Goal: Task Accomplishment & Management: Use online tool/utility

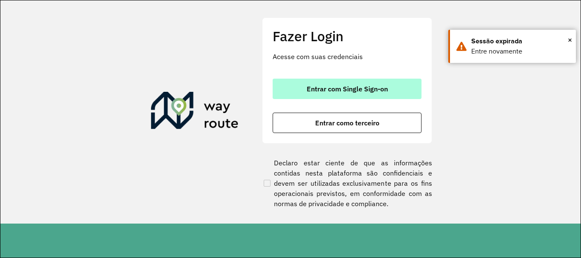
click at [295, 85] on button "Entrar com Single Sign-on" at bounding box center [347, 89] width 149 height 20
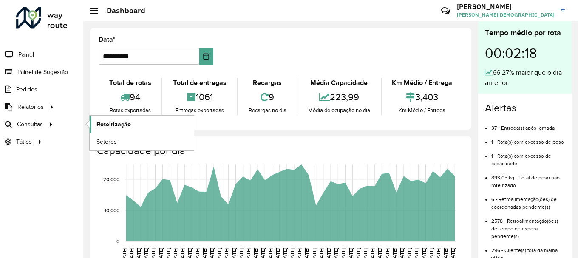
click at [106, 123] on span "Roteirização" at bounding box center [114, 124] width 34 height 9
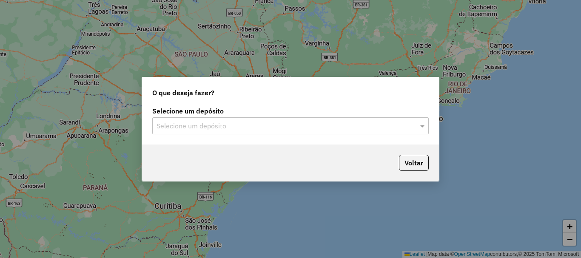
click at [400, 129] on input "text" at bounding box center [282, 126] width 251 height 10
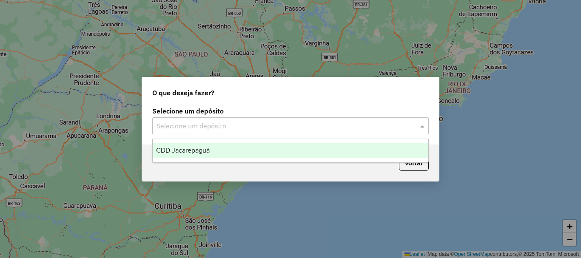
click at [206, 149] on span "CDD Jacarepaguá" at bounding box center [183, 150] width 54 height 7
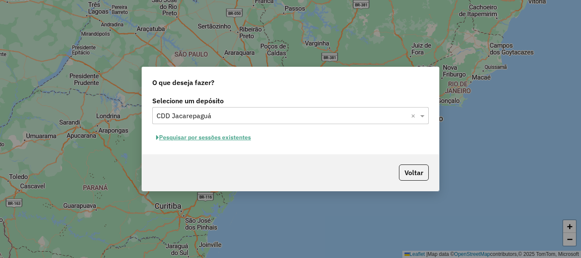
click at [211, 137] on button "Pesquisar por sessões existentes" at bounding box center [203, 137] width 103 height 13
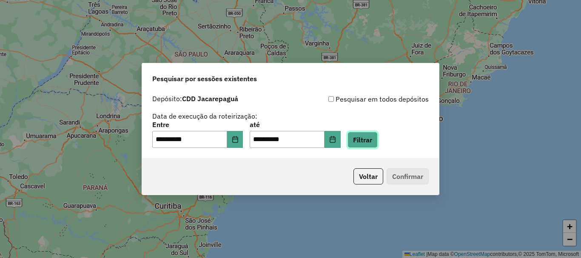
click at [378, 142] on button "Filtrar" at bounding box center [363, 140] width 30 height 16
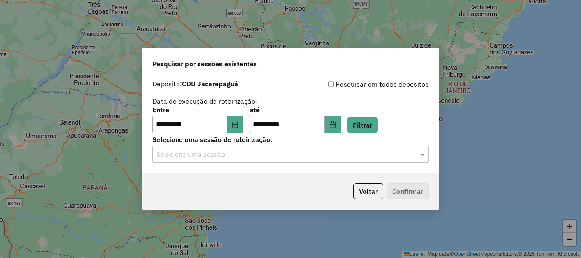
click at [375, 154] on hb-app "**********" at bounding box center [290, 129] width 581 height 258
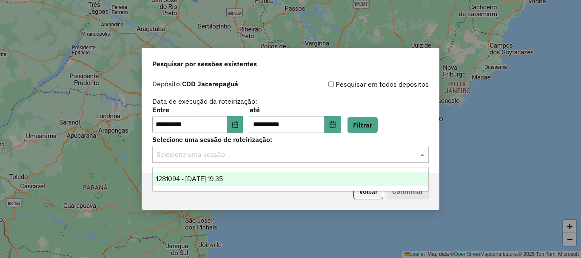
click at [199, 154] on input "text" at bounding box center [282, 155] width 251 height 10
drag, startPoint x: 202, startPoint y: 177, endPoint x: 208, endPoint y: 178, distance: 6.0
click at [202, 178] on span "1281094 - 23/09/2025 19:35" at bounding box center [189, 178] width 67 height 7
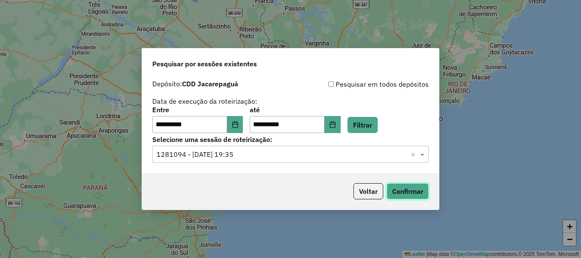
click at [407, 191] on button "Confirmar" at bounding box center [408, 191] width 42 height 16
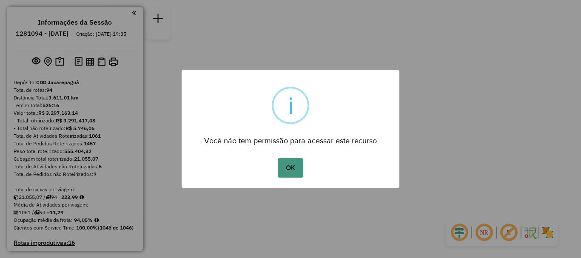
click at [291, 168] on button "OK" at bounding box center [290, 168] width 25 height 20
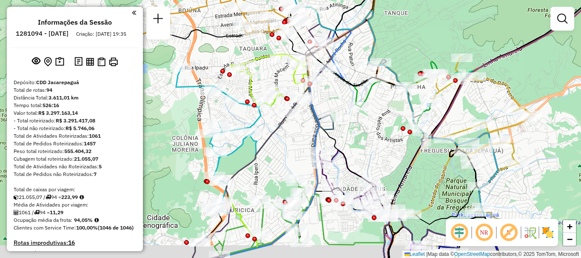
drag, startPoint x: 265, startPoint y: 183, endPoint x: 262, endPoint y: 148, distance: 35.4
click at [277, 158] on div "Janela de atendimento Grade de atendimento Capacidade Transportadoras Veículos …" at bounding box center [290, 129] width 581 height 258
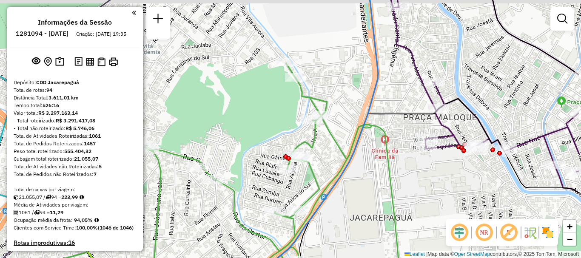
drag, startPoint x: 299, startPoint y: 167, endPoint x: 235, endPoint y: 175, distance: 64.3
click at [237, 175] on div "Janela de atendimento Grade de atendimento Capacidade Transportadoras Veículos …" at bounding box center [290, 129] width 581 height 258
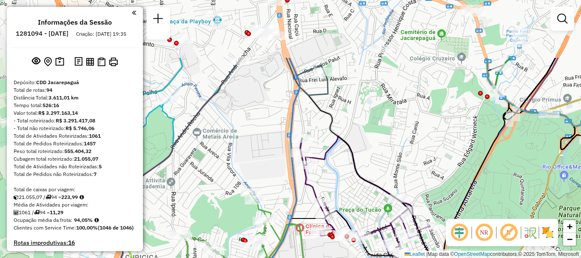
drag, startPoint x: 309, startPoint y: 106, endPoint x: 301, endPoint y: 197, distance: 91.0
click at [301, 198] on icon at bounding box center [359, 213] width 536 height 310
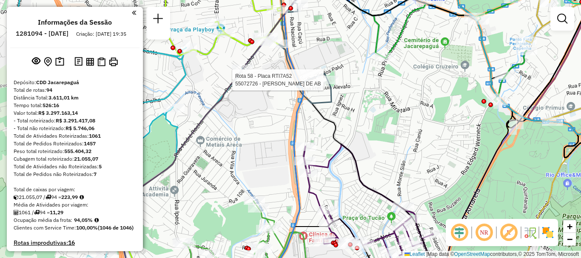
select select "**********"
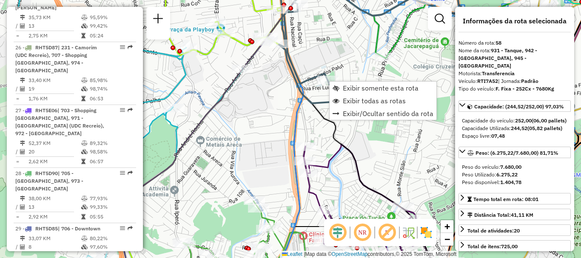
scroll to position [3060, 0]
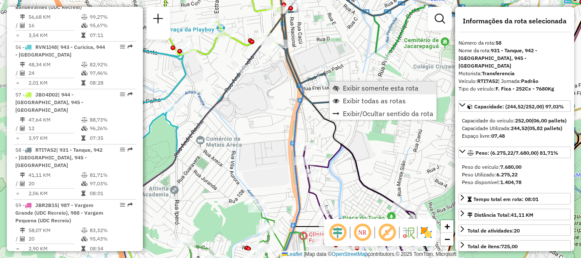
click at [336, 87] on span "Exibir somente esta rota" at bounding box center [336, 88] width 7 height 7
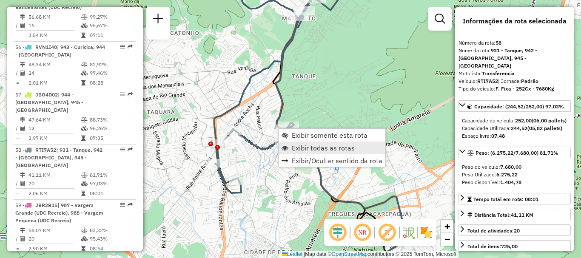
click at [322, 145] on span "Exibir todas as rotas" at bounding box center [323, 148] width 63 height 7
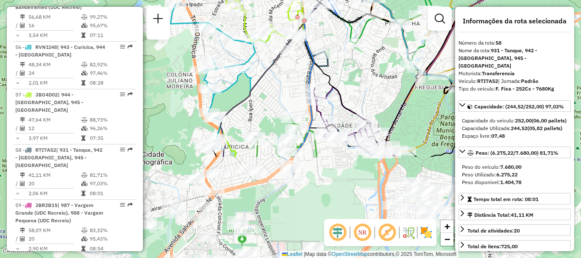
drag, startPoint x: 265, startPoint y: 217, endPoint x: 351, endPoint y: 90, distance: 153.6
click at [351, 90] on div "Janela de atendimento Grade de atendimento Capacidade Transportadoras Veículos …" at bounding box center [290, 129] width 581 height 258
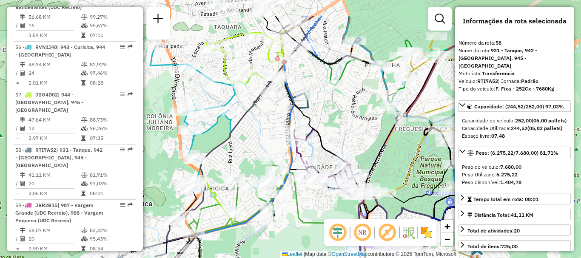
drag, startPoint x: 277, startPoint y: 80, endPoint x: 257, endPoint y: 121, distance: 46.2
click at [257, 121] on div "Janela de atendimento Grade de atendimento Capacidade Transportadoras Veículos …" at bounding box center [290, 129] width 581 height 258
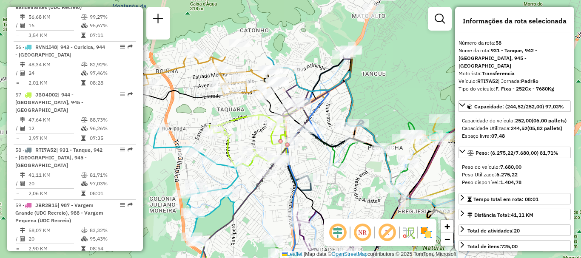
drag, startPoint x: 337, startPoint y: 96, endPoint x: 337, endPoint y: 188, distance: 92.7
click at [337, 188] on div "Janela de atendimento Grade de atendimento Capacidade Transportadoras Veículos …" at bounding box center [290, 129] width 581 height 258
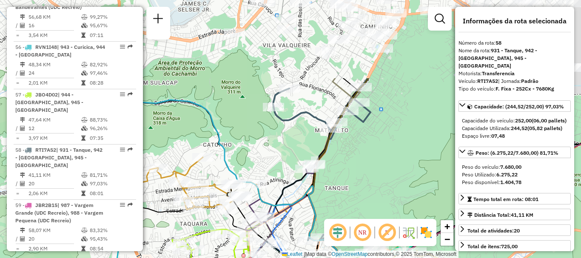
drag, startPoint x: 395, startPoint y: 32, endPoint x: 361, endPoint y: 136, distance: 109.0
click at [361, 136] on div "Janela de atendimento Grade de atendimento Capacidade Transportadoras Veículos …" at bounding box center [290, 129] width 581 height 258
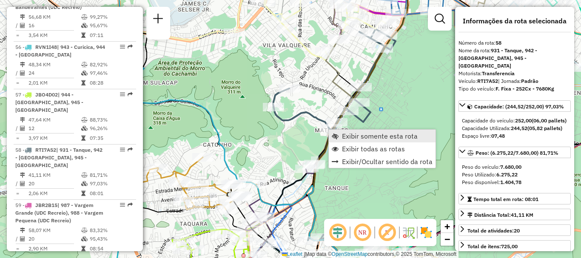
click at [340, 131] on link "Exibir somente esta rota" at bounding box center [382, 136] width 107 height 13
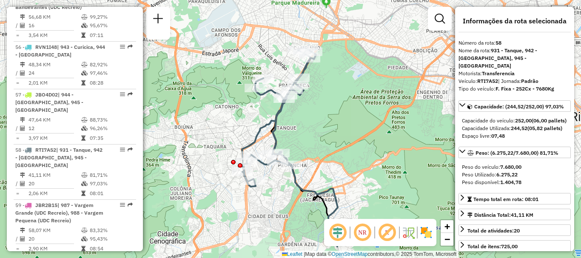
drag, startPoint x: 338, startPoint y: 66, endPoint x: 337, endPoint y: 85, distance: 18.7
click at [337, 85] on div "Janela de atendimento Grade de atendimento Capacidade Transportadoras Veículos …" at bounding box center [290, 129] width 581 height 258
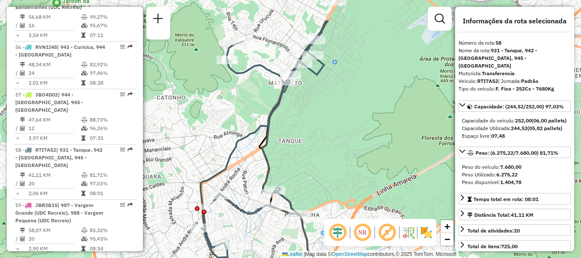
drag, startPoint x: 328, startPoint y: 56, endPoint x: 298, endPoint y: 193, distance: 140.8
click at [298, 193] on div "Janela de atendimento Grade de atendimento Capacidade Transportadoras Veículos …" at bounding box center [290, 129] width 581 height 258
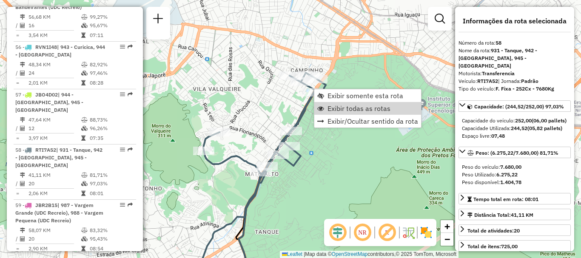
click at [332, 110] on span "Exibir todas as rotas" at bounding box center [359, 108] width 63 height 7
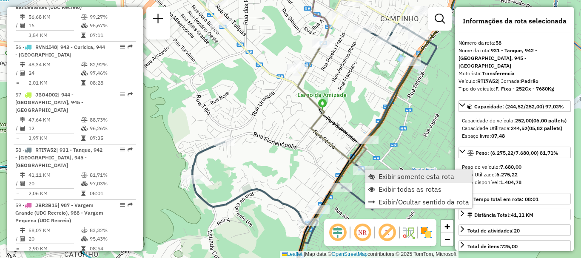
click at [388, 175] on span "Exibir somente esta rota" at bounding box center [417, 176] width 76 height 7
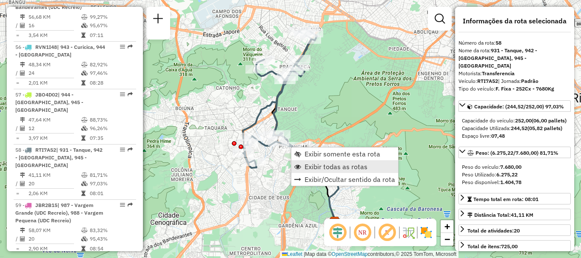
click at [312, 164] on span "Exibir todas as rotas" at bounding box center [336, 166] width 63 height 7
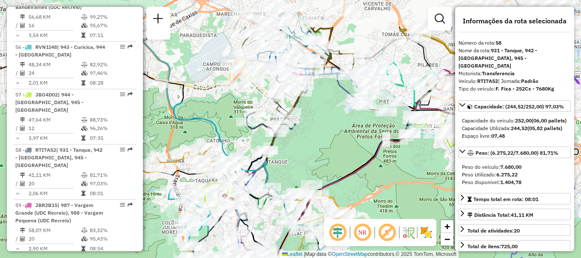
drag, startPoint x: 332, startPoint y: 75, endPoint x: 323, endPoint y: 139, distance: 64.5
click at [322, 140] on div "Janela de atendimento Grade de atendimento Capacidade Transportadoras Veículos …" at bounding box center [290, 129] width 581 height 258
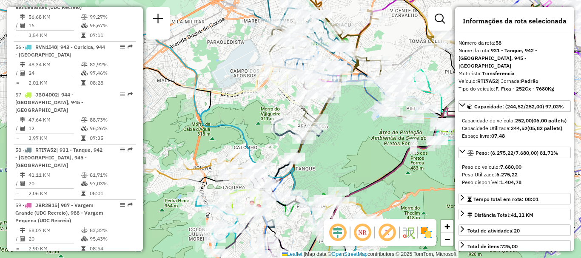
drag, startPoint x: 322, startPoint y: 141, endPoint x: 349, endPoint y: 136, distance: 28.2
click at [349, 136] on div "Janela de atendimento Grade de atendimento Capacidade Transportadoras Veículos …" at bounding box center [290, 129] width 581 height 258
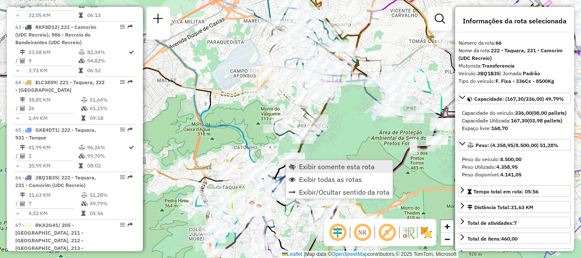
scroll to position [3464, 0]
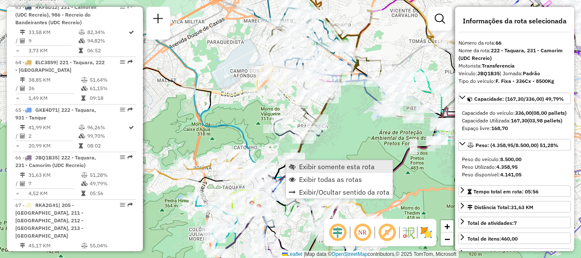
click at [308, 166] on span "Exibir somente esta rota" at bounding box center [337, 166] width 76 height 7
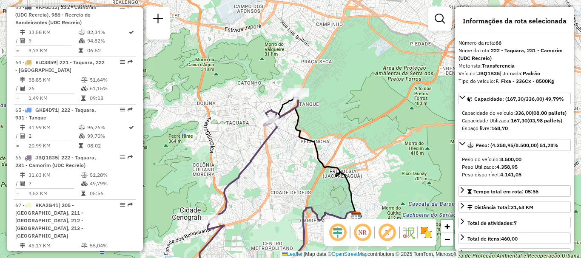
drag, startPoint x: 288, startPoint y: 105, endPoint x: 269, endPoint y: 163, distance: 60.5
click at [269, 163] on icon at bounding box center [256, 153] width 91 height 131
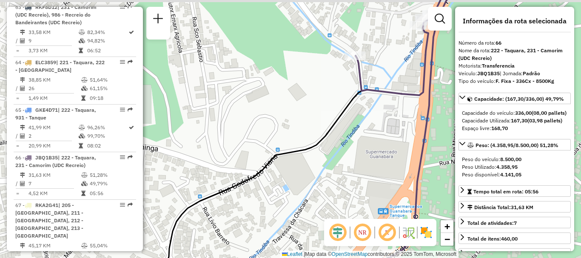
drag, startPoint x: 348, startPoint y: 60, endPoint x: 316, endPoint y: 107, distance: 56.5
click at [316, 106] on div "Janela de atendimento Grade de atendimento Capacidade Transportadoras Veículos …" at bounding box center [290, 129] width 581 height 258
